Goal: Check status: Check status

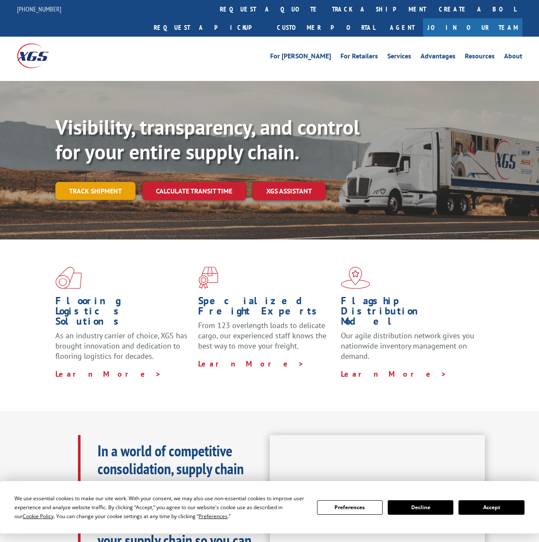
click at [109, 182] on link "Track shipment" at bounding box center [95, 191] width 80 height 18
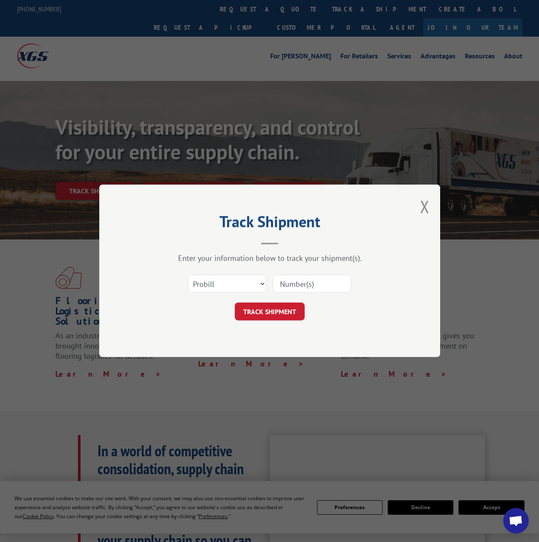
click at [291, 285] on input at bounding box center [311, 284] width 78 height 18
paste input "234060"
type input "234060"
click at [285, 320] on button "TRACK SHIPMENT" at bounding box center [270, 312] width 70 height 18
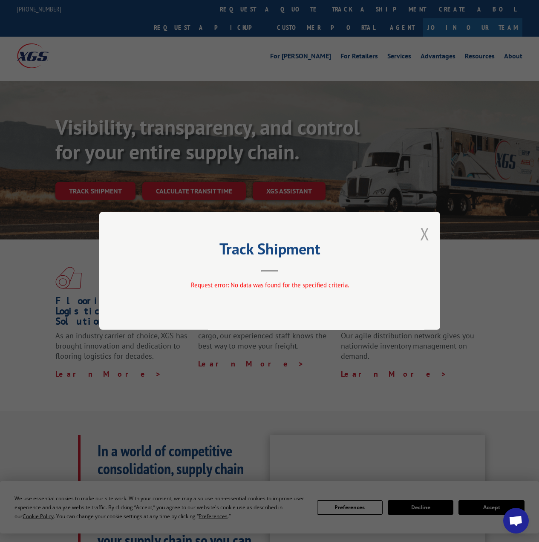
click at [423, 230] on button "Close modal" at bounding box center [424, 233] width 9 height 23
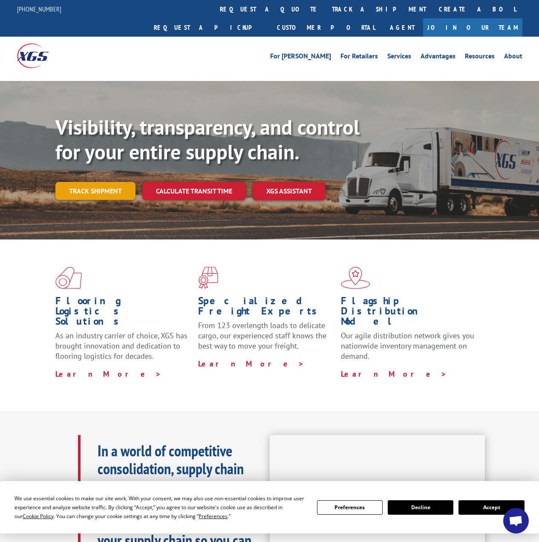
click at [95, 182] on link "Track shipment" at bounding box center [95, 191] width 80 height 18
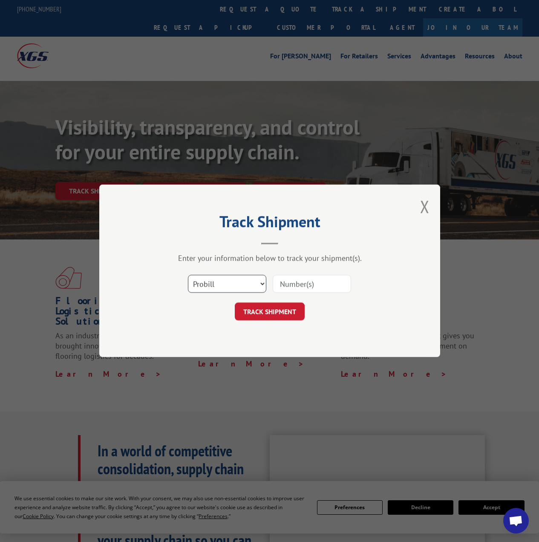
drag, startPoint x: 241, startPoint y: 289, endPoint x: 237, endPoint y: 292, distance: 5.5
click at [240, 290] on select "Select category... Probill BOL PO" at bounding box center [227, 284] width 78 height 18
select select "bol"
click at [188, 275] on select "Select category... Probill BOL PO" at bounding box center [227, 284] width 78 height 18
click at [288, 288] on input at bounding box center [311, 284] width 78 height 18
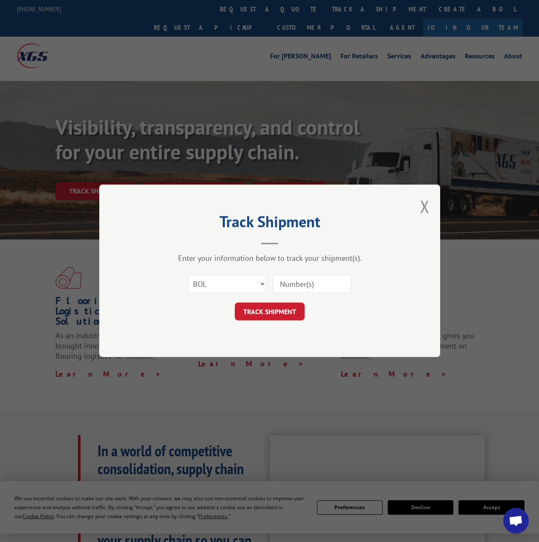
paste input "234060"
type input "234060"
click at [284, 317] on button "TRACK SHIPMENT" at bounding box center [270, 312] width 70 height 18
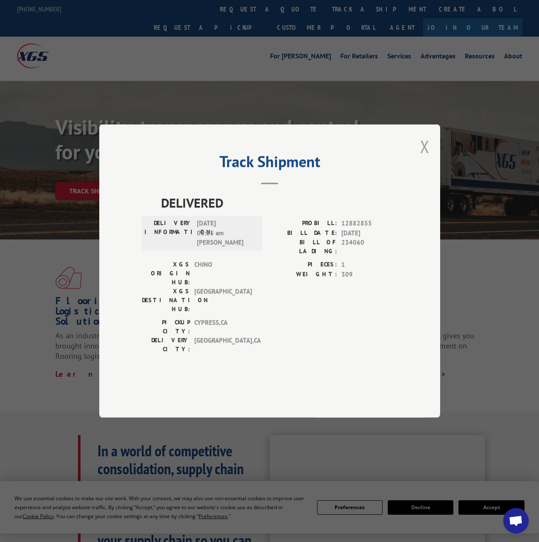
click at [428, 158] on button "Close modal" at bounding box center [424, 146] width 9 height 23
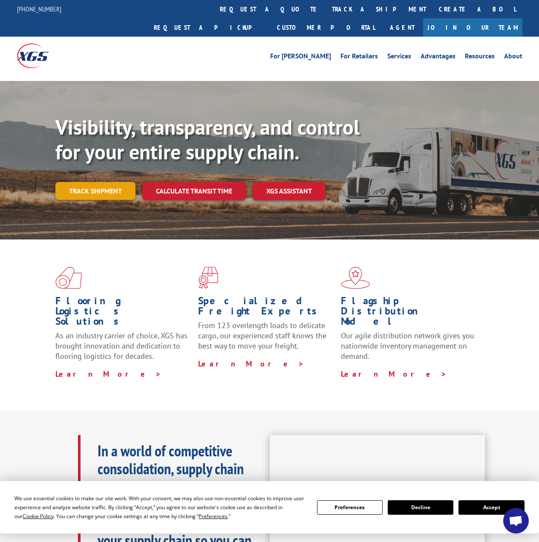
click at [118, 182] on link "Track shipment" at bounding box center [95, 191] width 80 height 18
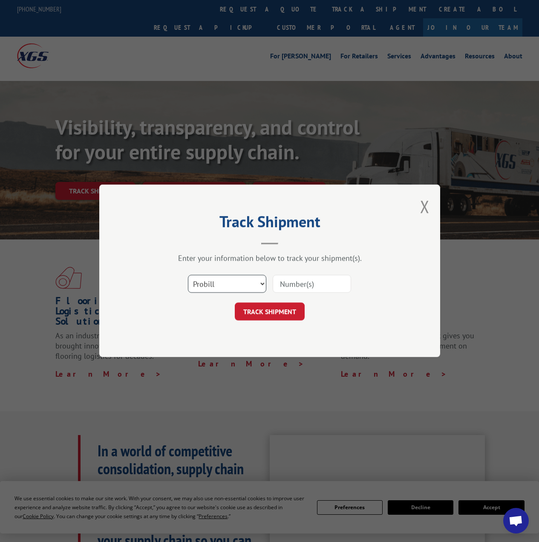
click at [261, 284] on select "Select category... Probill BOL PO" at bounding box center [227, 284] width 78 height 18
select select "po"
click at [188, 275] on select "Select category... Probill BOL PO" at bounding box center [227, 284] width 78 height 18
click at [309, 277] on input at bounding box center [311, 284] width 78 height 18
paste input "234060"
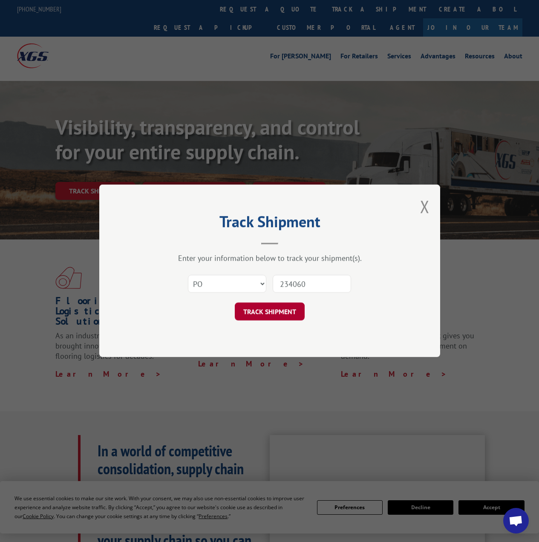
type input "234060"
click at [261, 316] on button "TRACK SHIPMENT" at bounding box center [270, 312] width 70 height 18
